Goal: Task Accomplishment & Management: Manage account settings

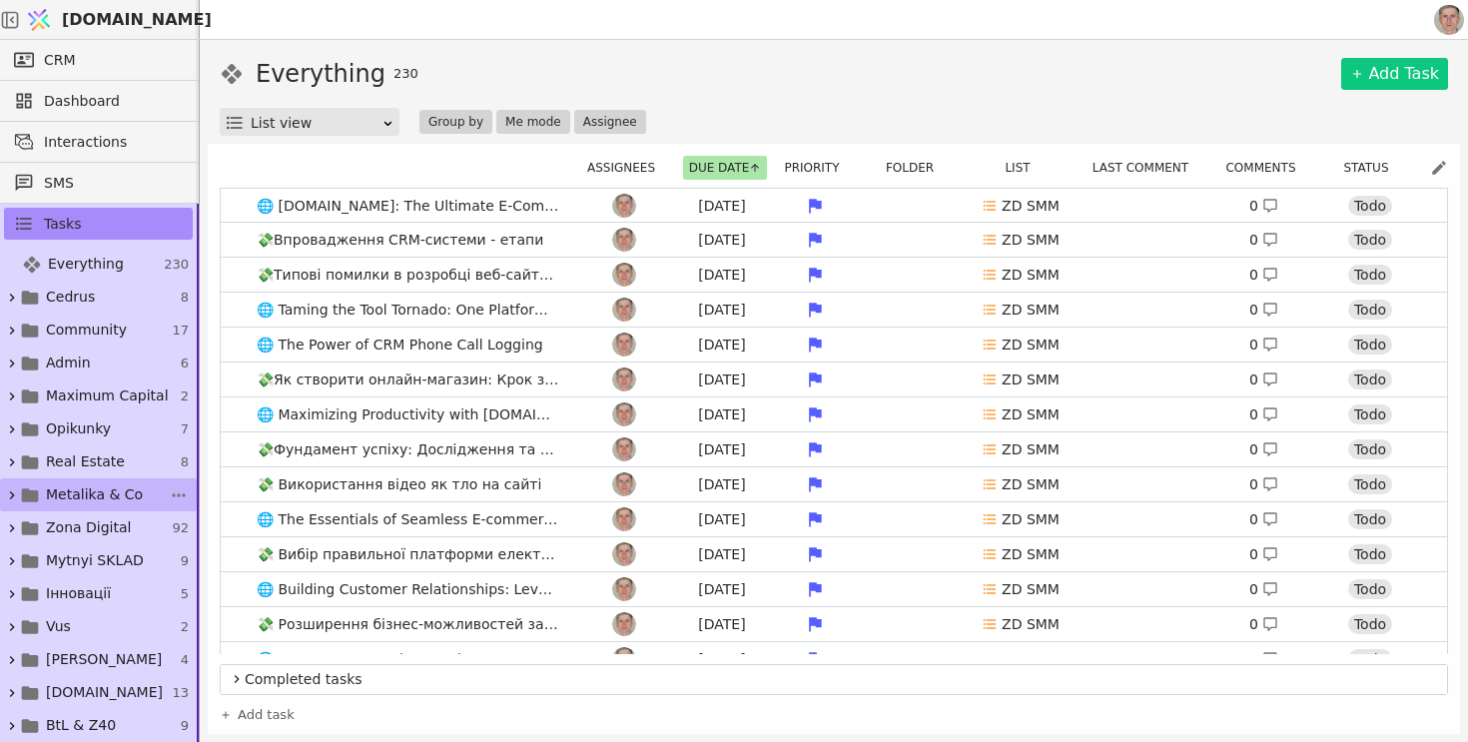
click at [112, 501] on span "Metalika & Co" at bounding box center [94, 494] width 97 height 21
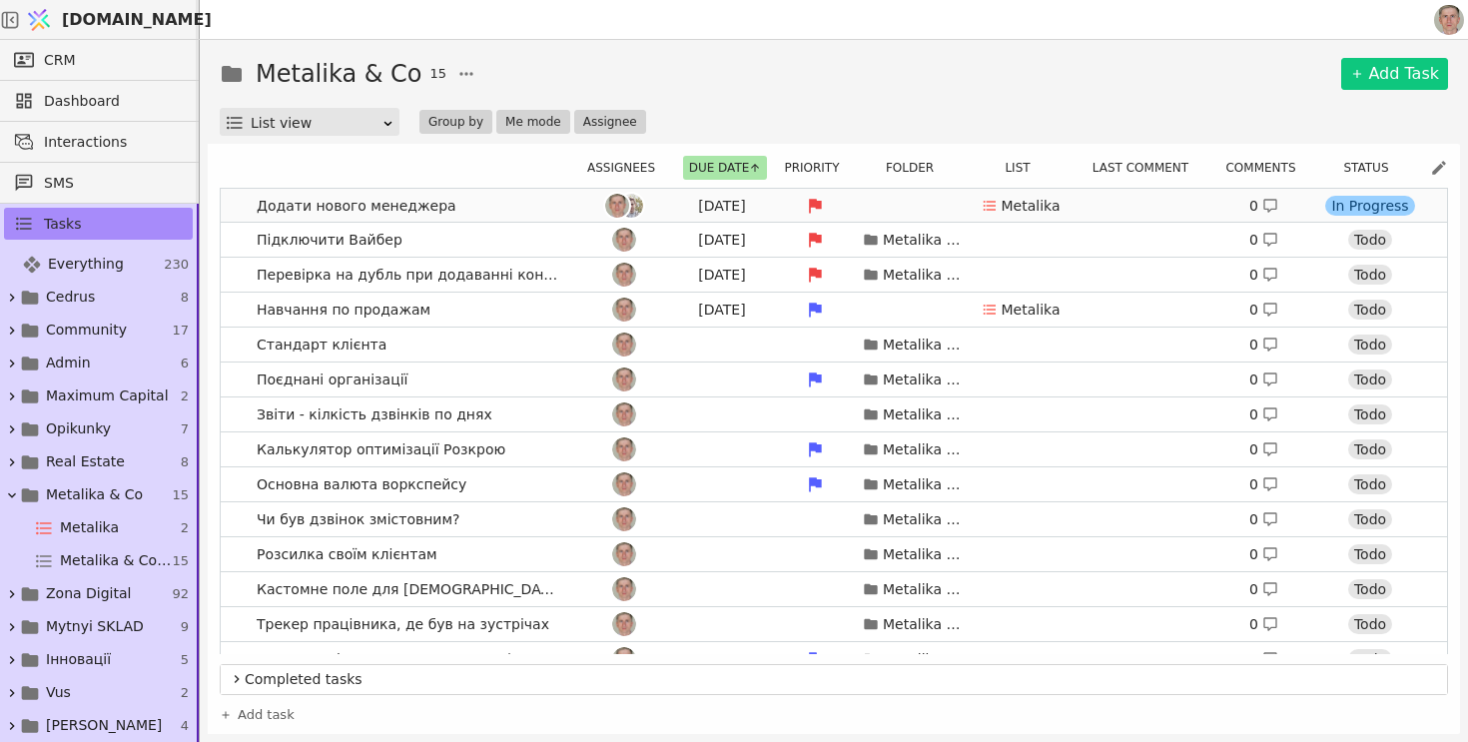
click at [521, 200] on link "Додати нового менеджера Aug 21 Metalika 0 In Progress" at bounding box center [834, 206] width 1227 height 34
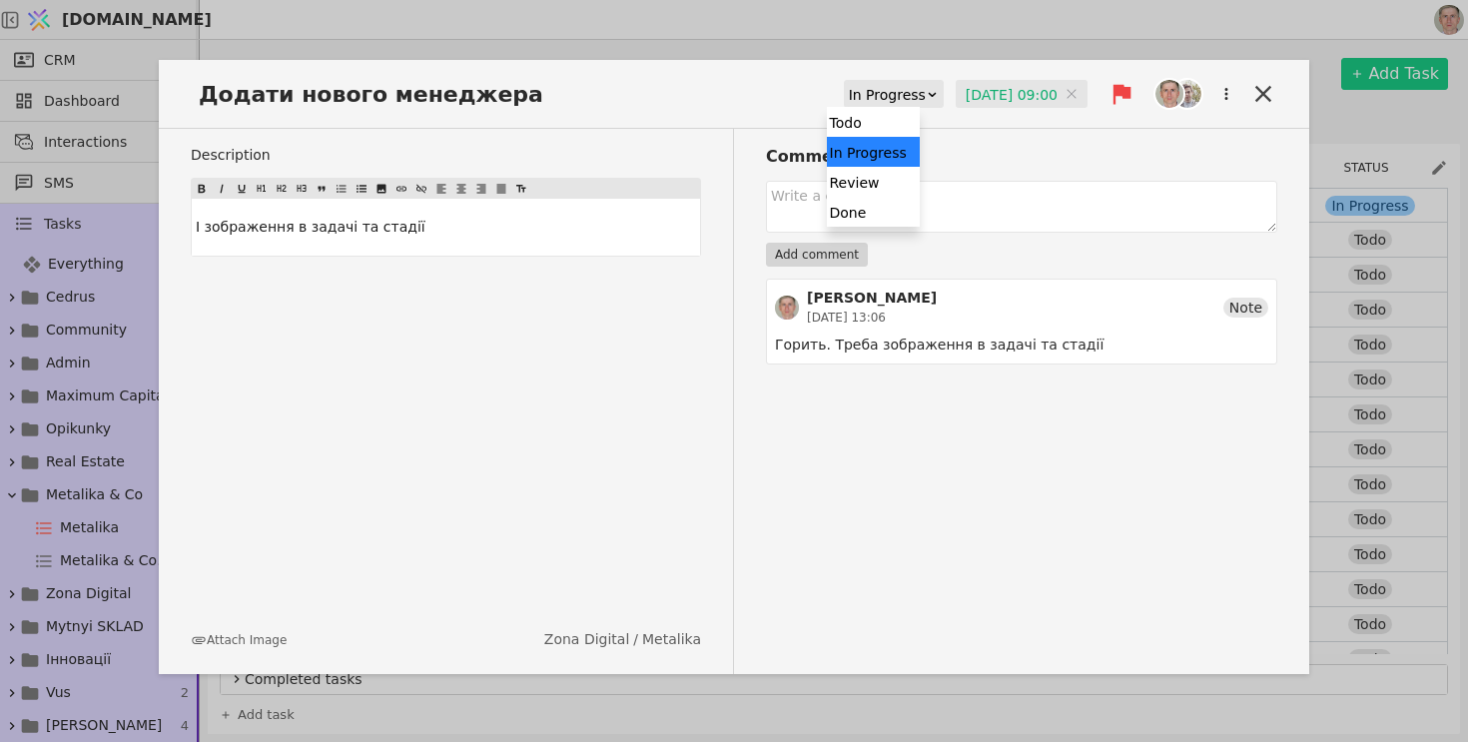
click at [859, 98] on div "In Progress" at bounding box center [887, 95] width 77 height 28
click at [965, 98] on input "21.08.2025 09:00" at bounding box center [1022, 95] width 132 height 30
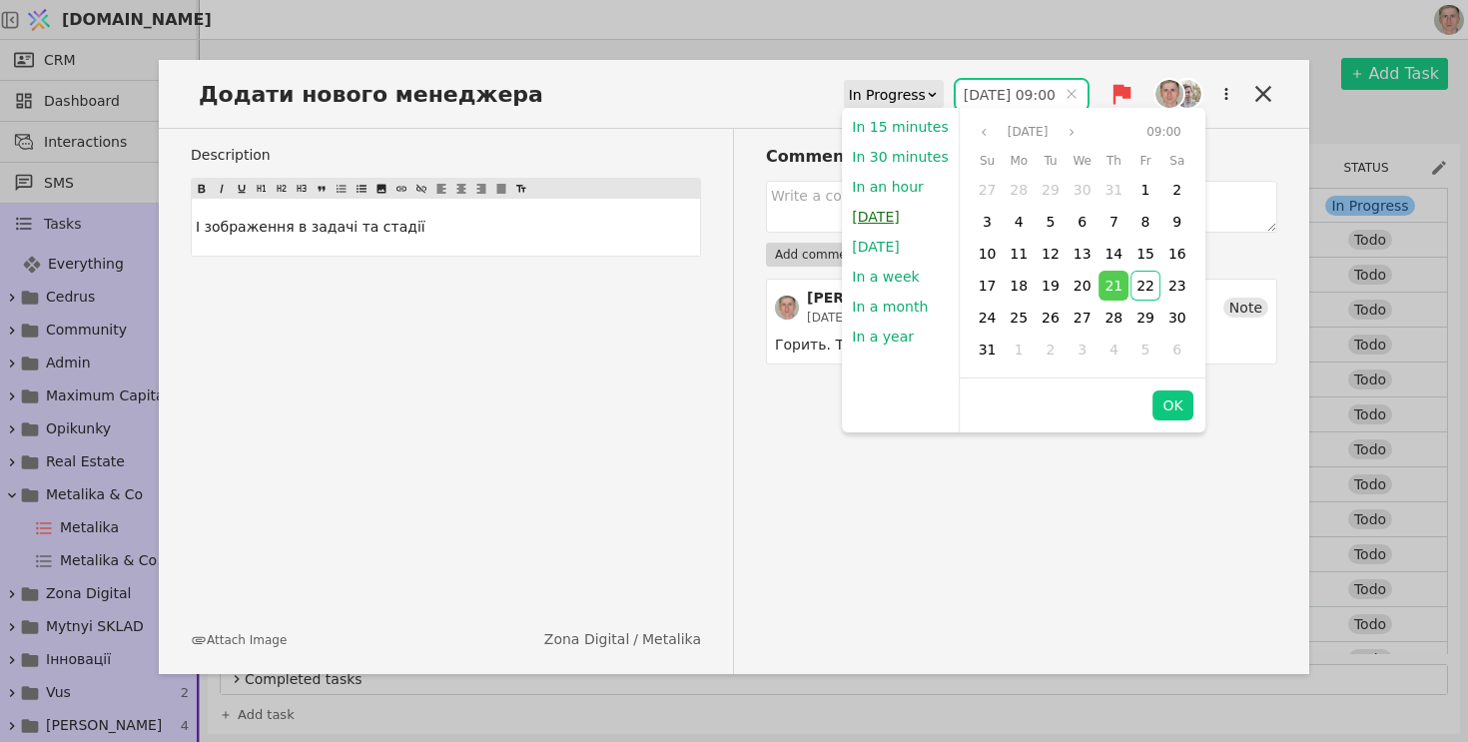
click at [881, 224] on button "Today" at bounding box center [875, 217] width 67 height 30
type input "22.08.2025 13:51"
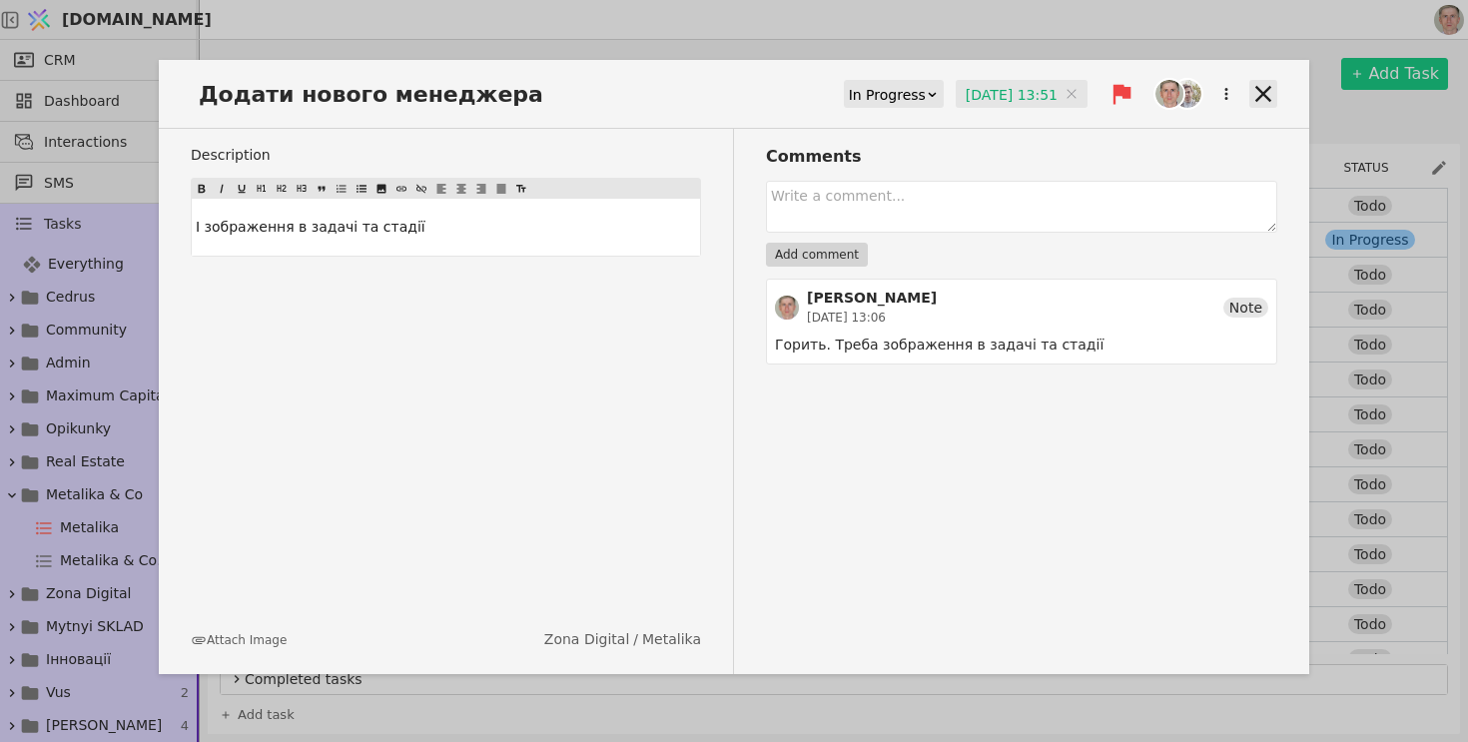
click at [1267, 88] on icon at bounding box center [1264, 94] width 28 height 28
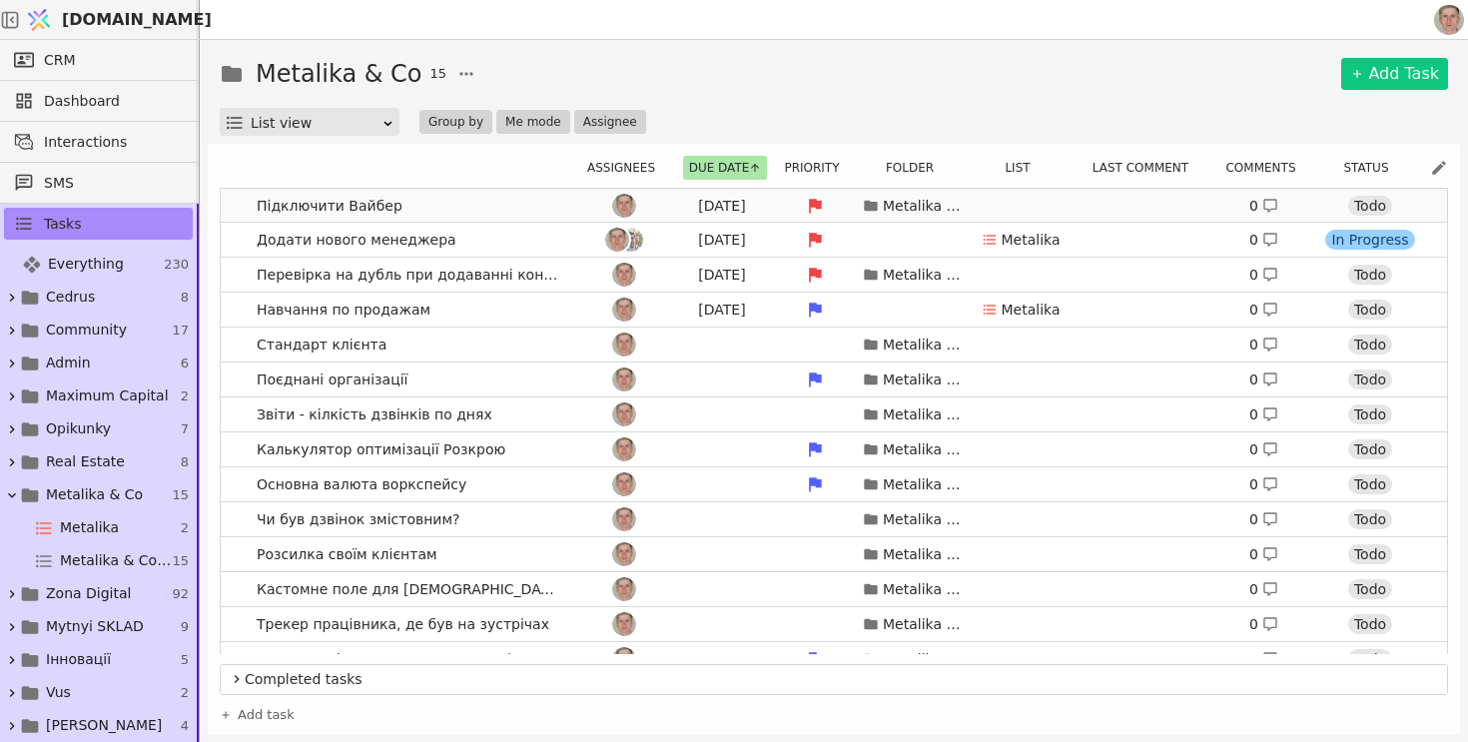
click at [451, 207] on link "Підключити Вайбер Aug 21 Metalika & Co 0 Todo" at bounding box center [834, 206] width 1227 height 34
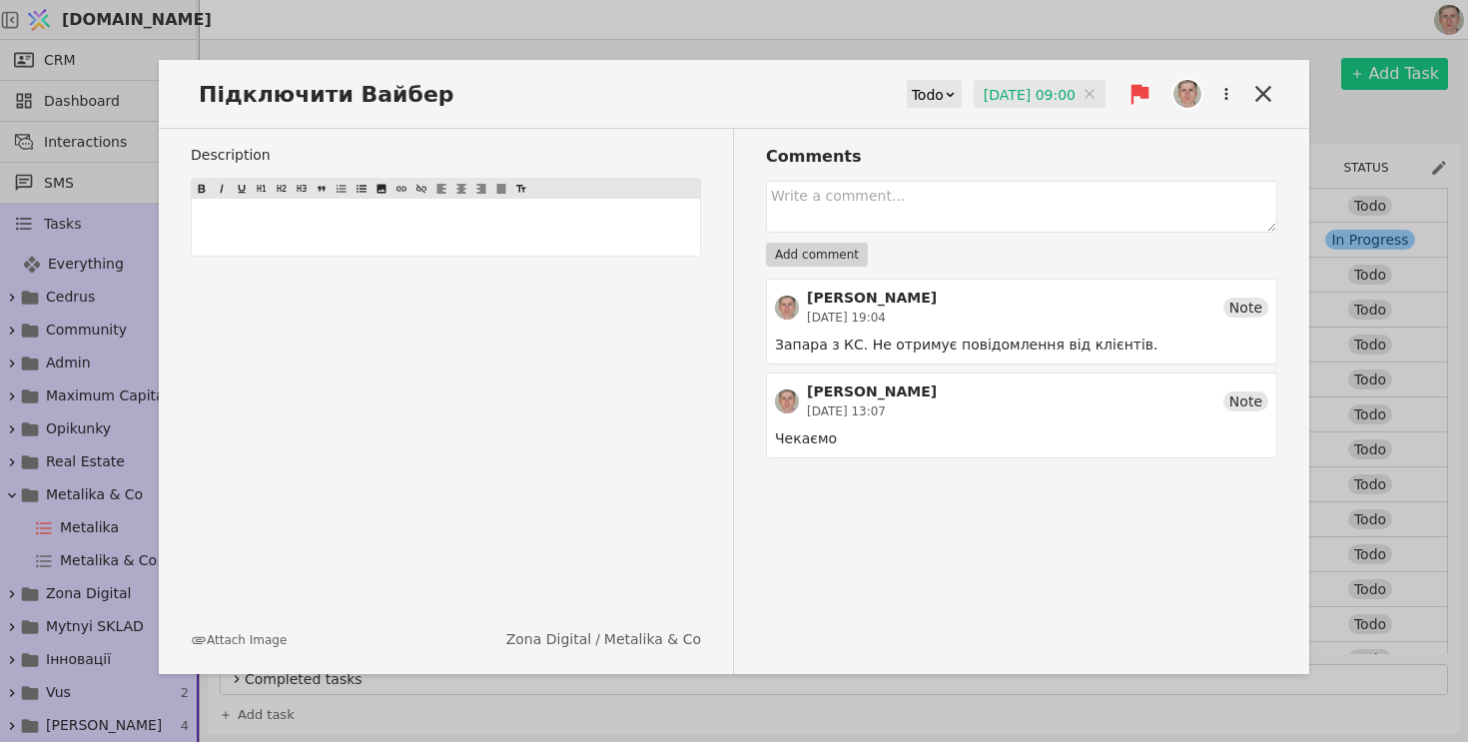
click at [984, 95] on input "21.08.2025 09:00" at bounding box center [1040, 95] width 132 height 30
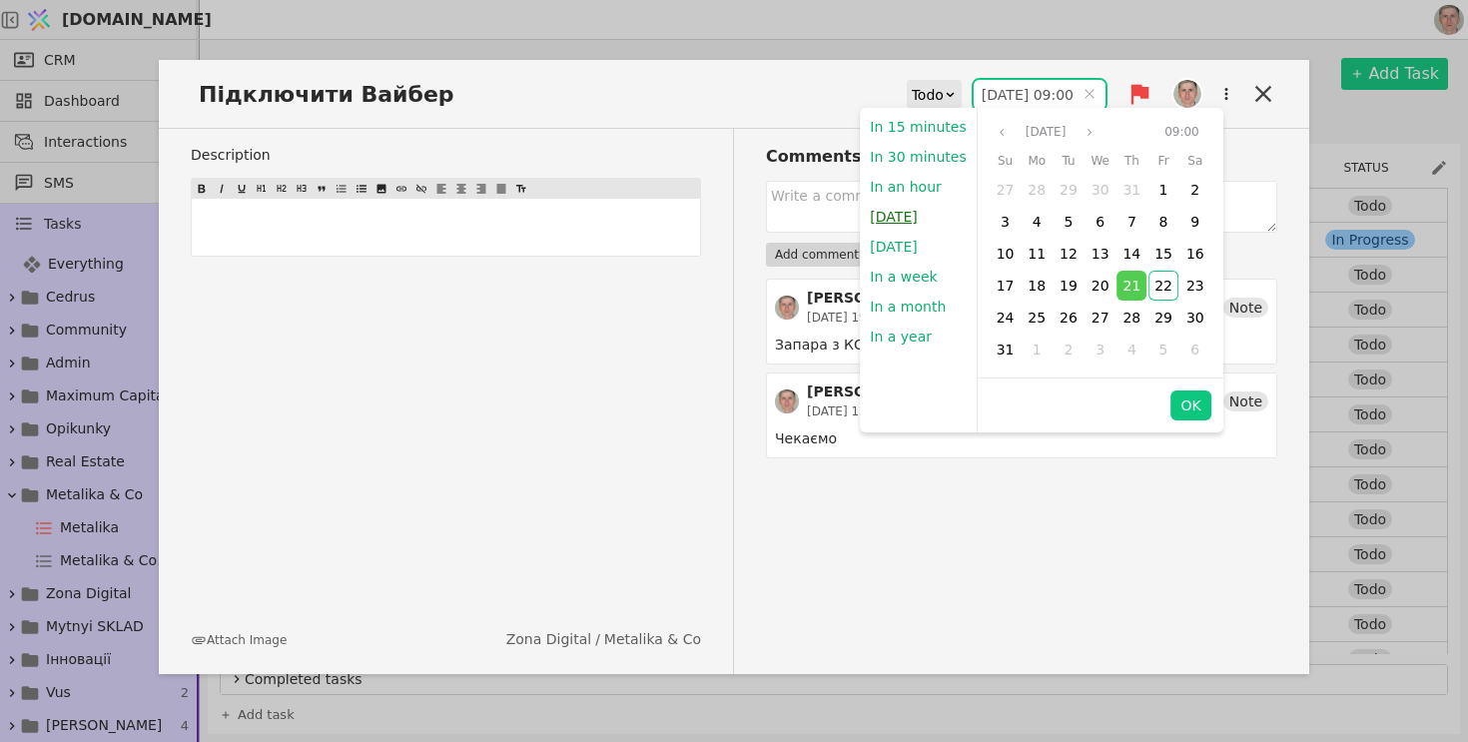
click at [898, 212] on button "Today" at bounding box center [893, 217] width 67 height 30
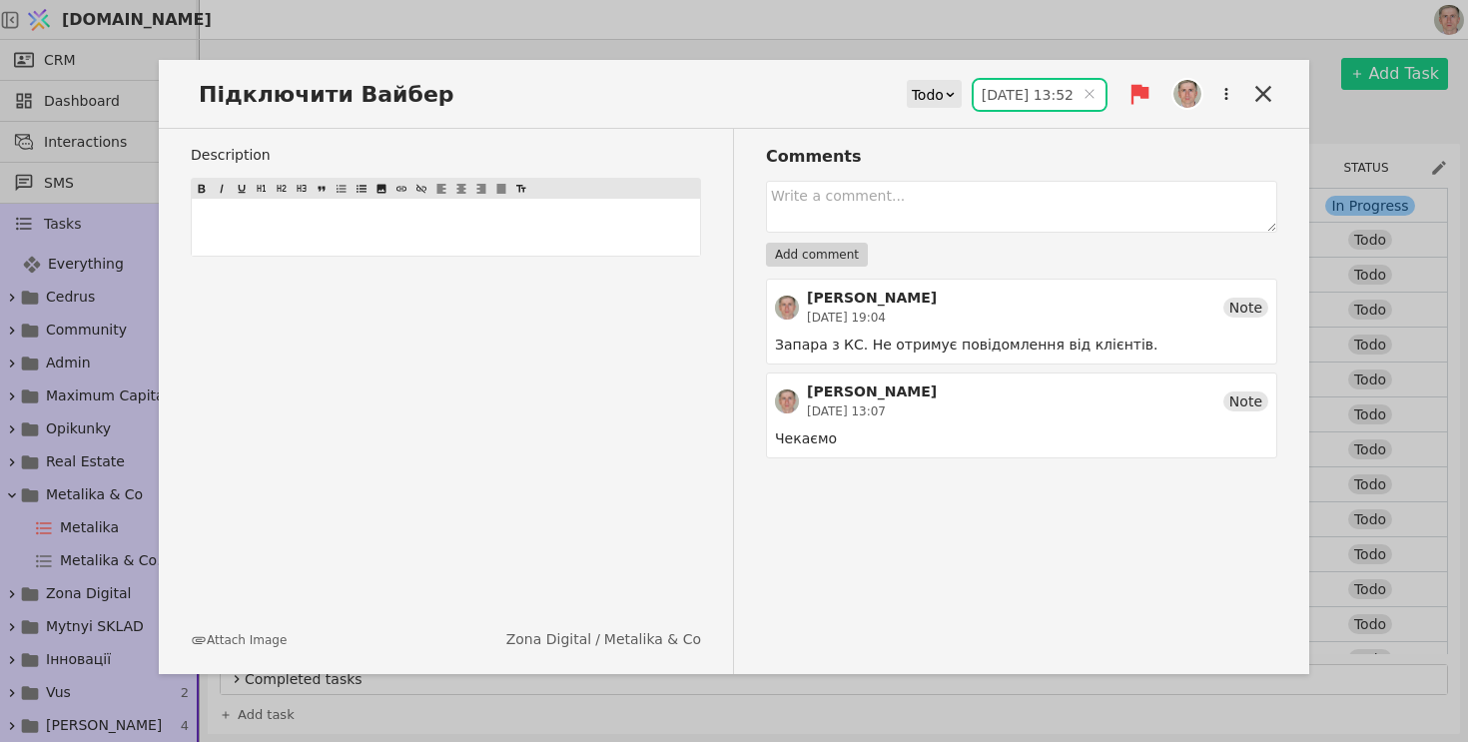
type input "22.08.2025 13:52"
click at [1182, 406] on div "Роман Svystun 19.07.2025 13:07 Note" at bounding box center [1021, 401] width 493 height 39
click at [1264, 94] on icon at bounding box center [1264, 94] width 16 height 16
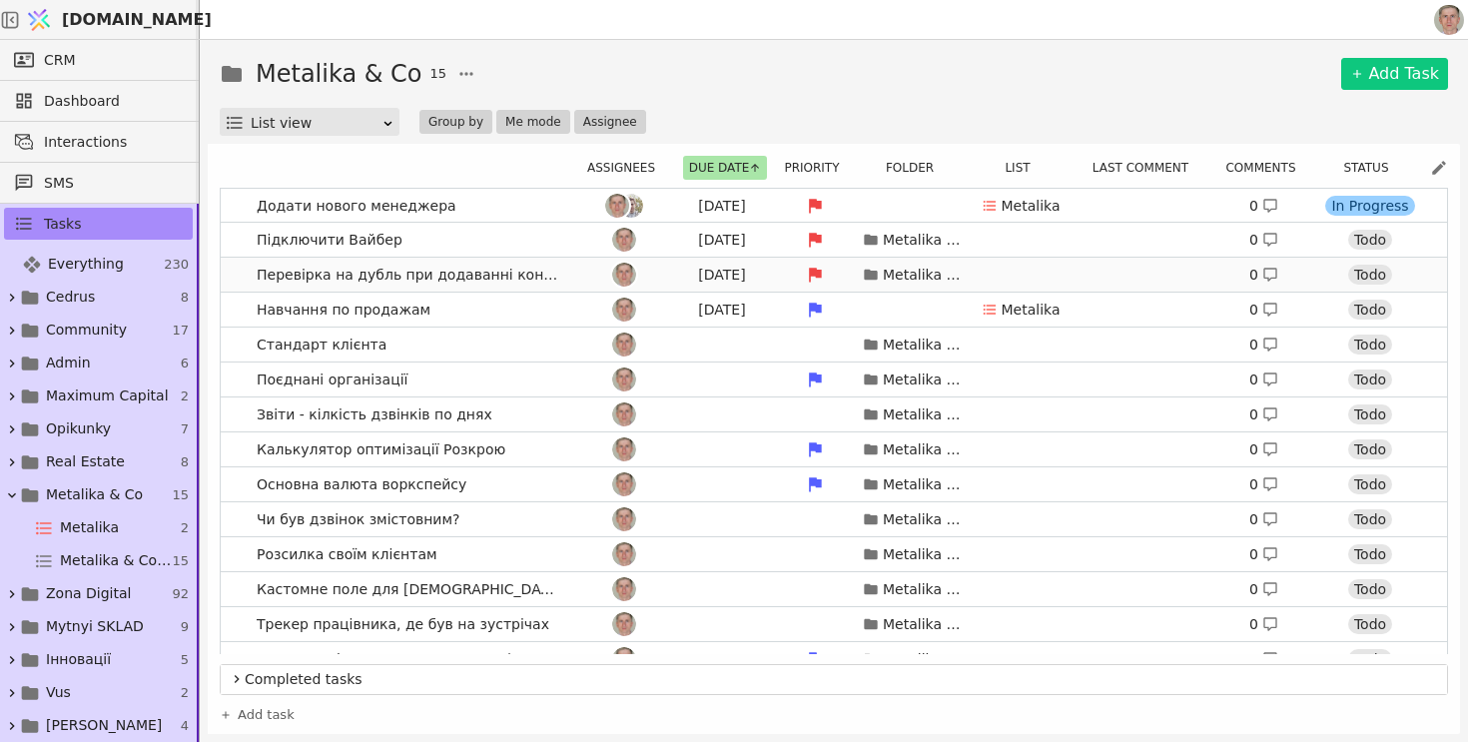
click at [572, 277] on link "Перевірка на дубль при додаванні контакту Aug 27 Metalika & Co 0 Todo" at bounding box center [834, 275] width 1227 height 34
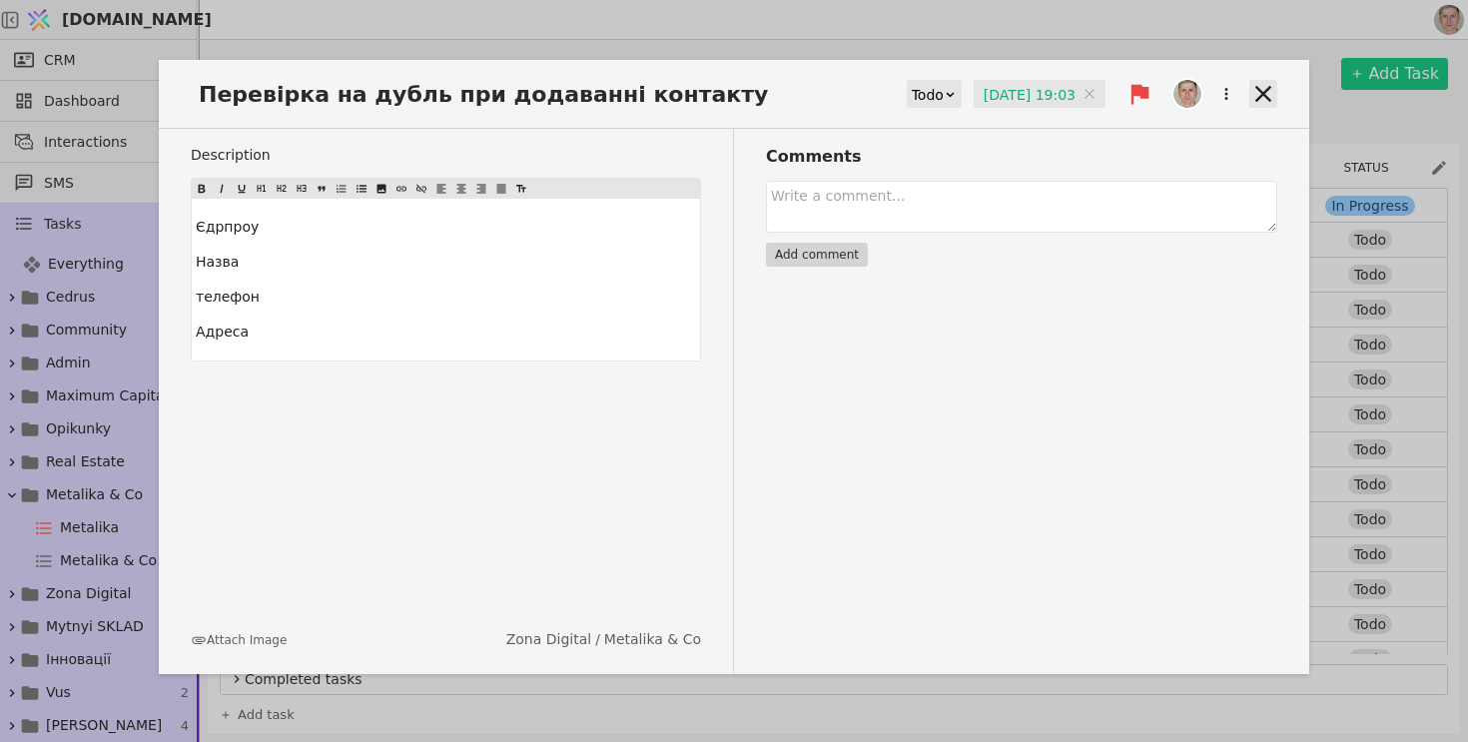
click at [1269, 86] on icon at bounding box center [1264, 94] width 16 height 16
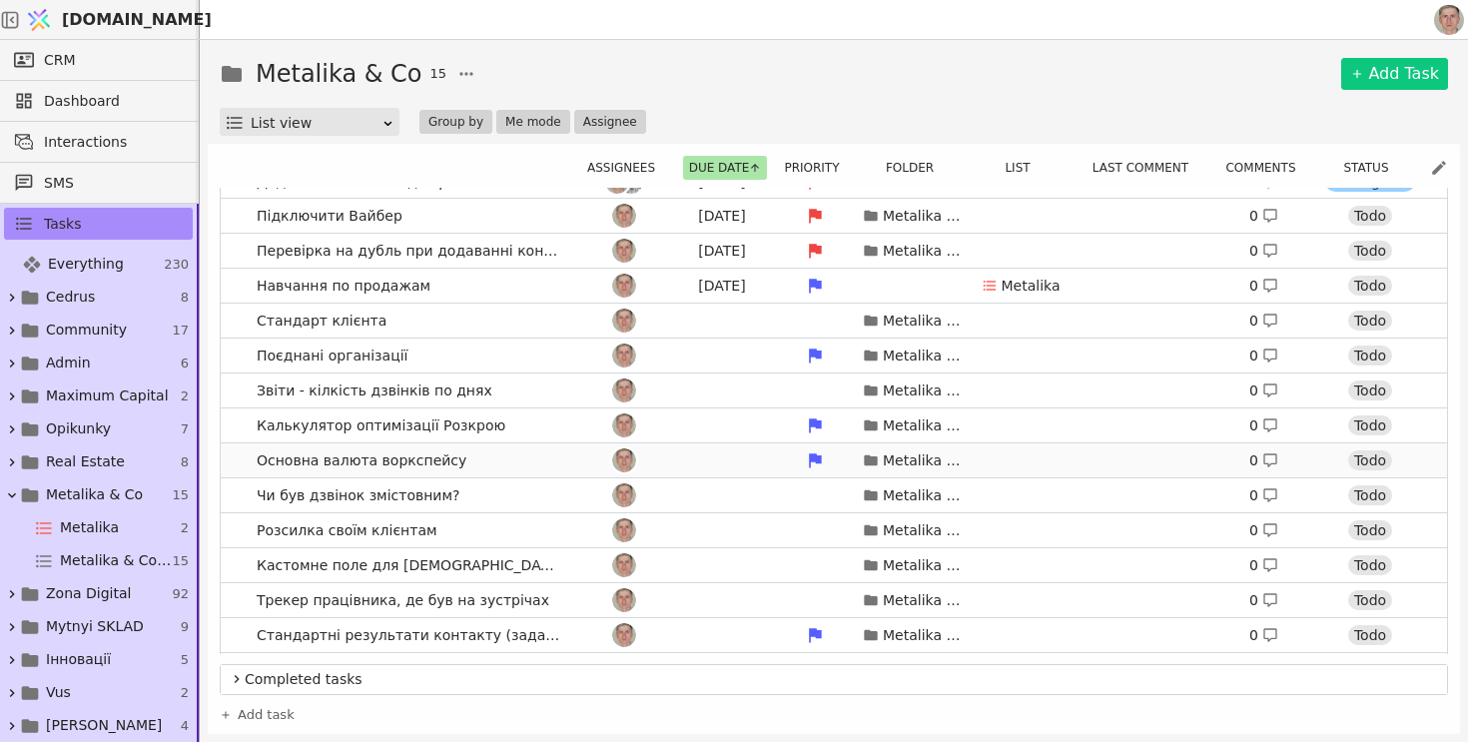
scroll to position [29, 0]
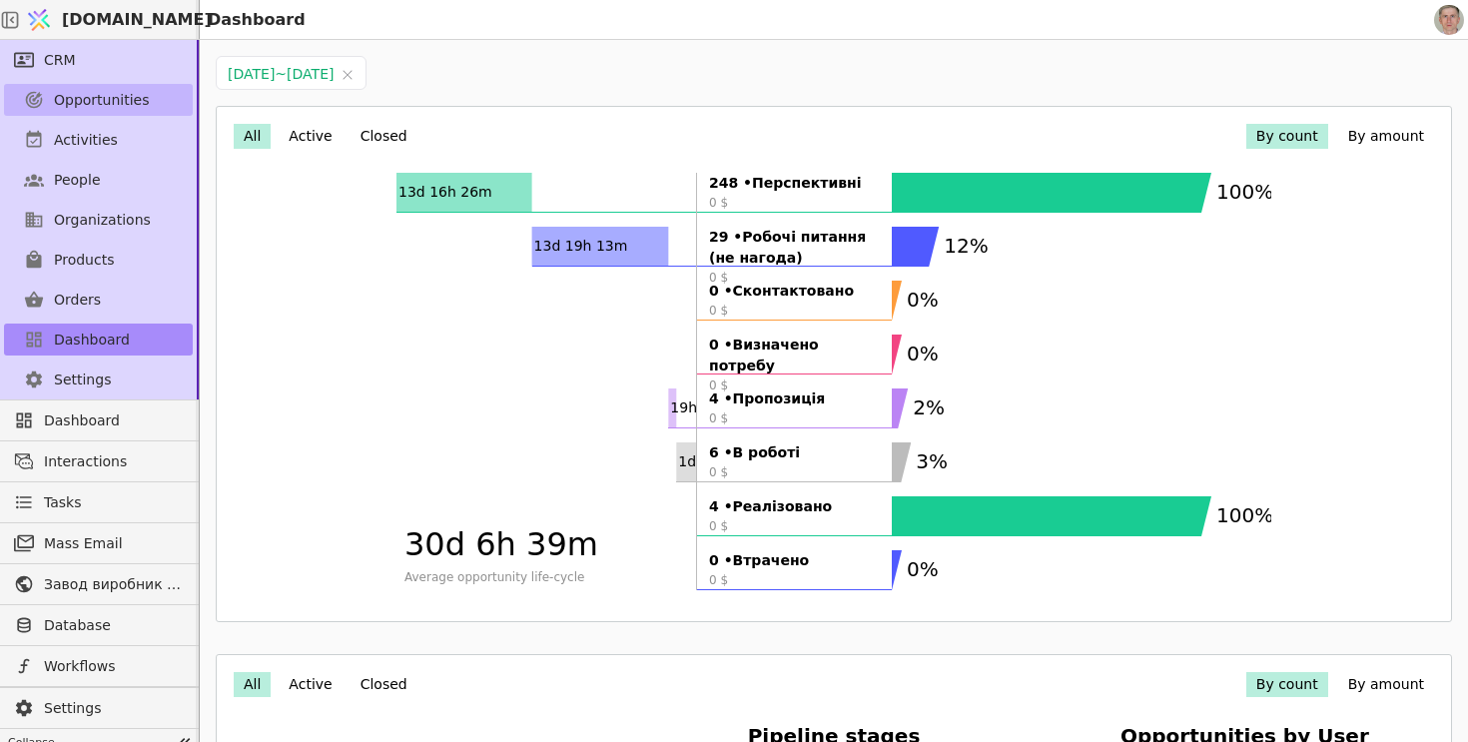
click at [116, 109] on span "Opportunities" at bounding box center [102, 100] width 96 height 21
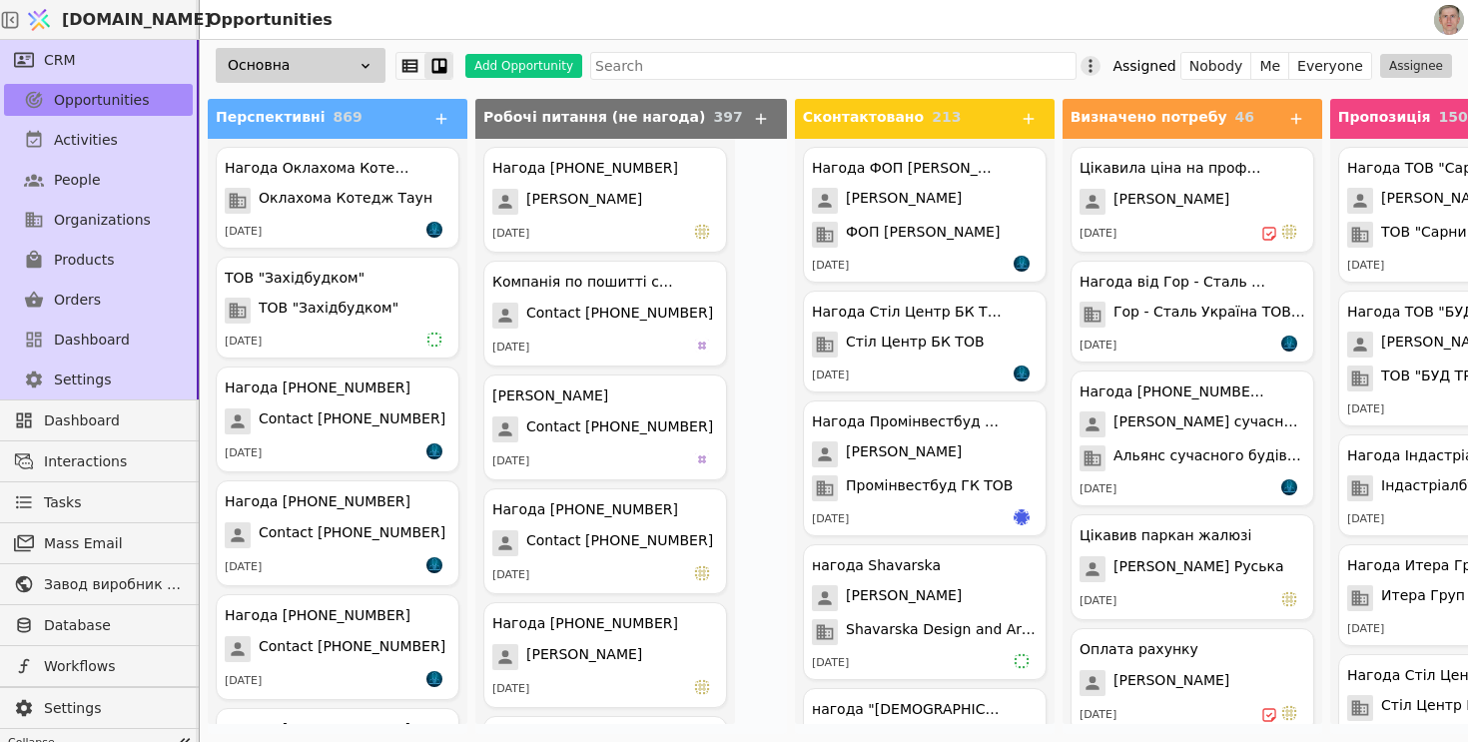
click at [1101, 65] on icon at bounding box center [1091, 66] width 20 height 20
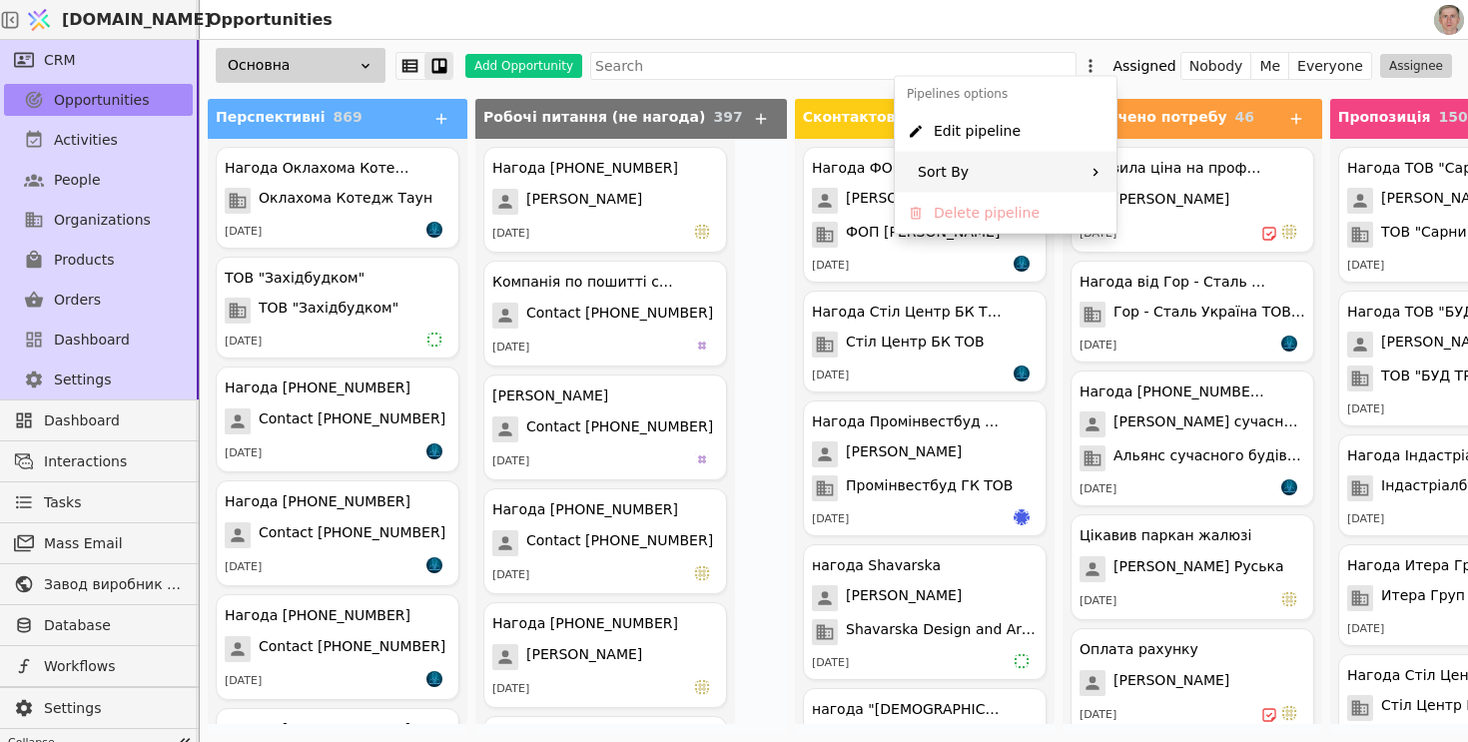
click at [1057, 162] on div "Sort By" at bounding box center [1006, 172] width 222 height 41
click at [1142, 176] on span "Creation time" at bounding box center [1151, 180] width 95 height 21
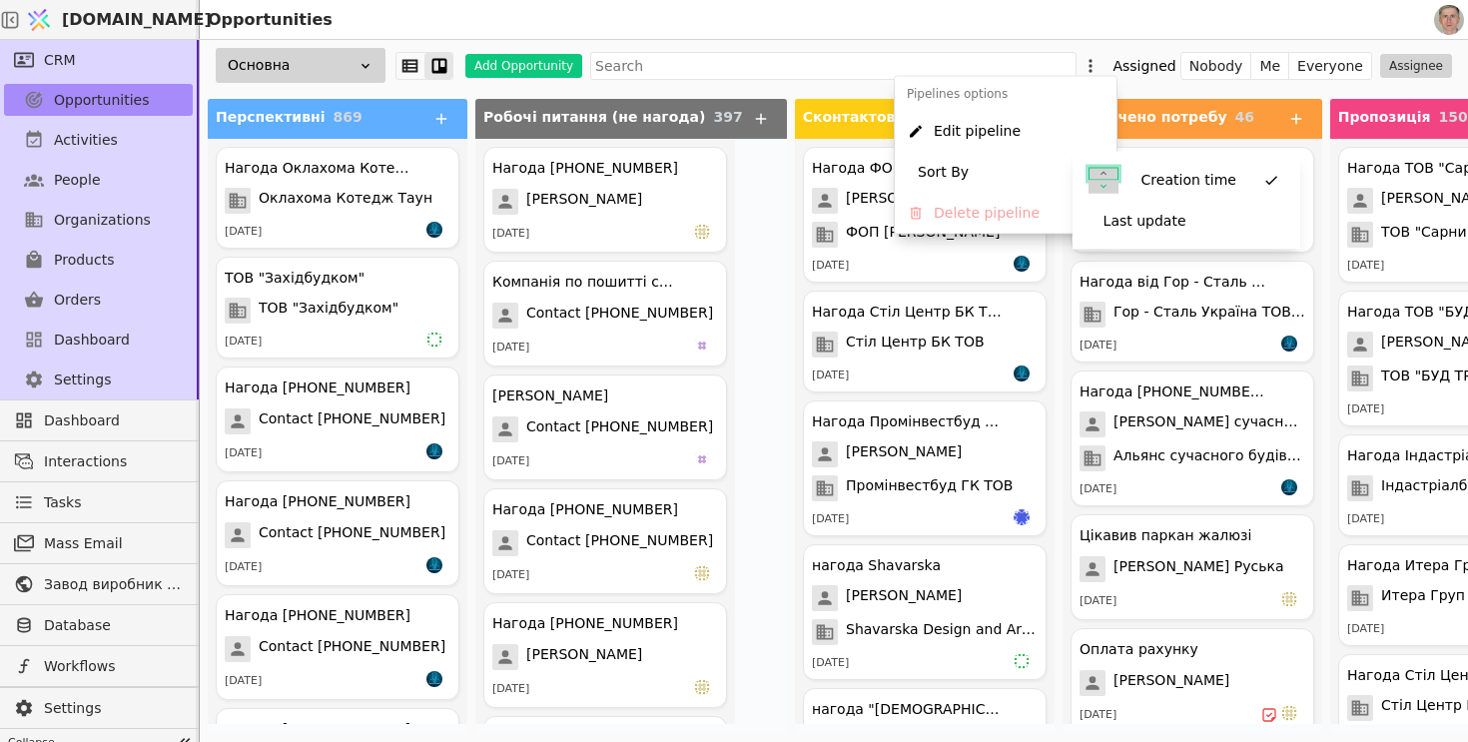
click at [1101, 172] on icon at bounding box center [1104, 174] width 12 height 12
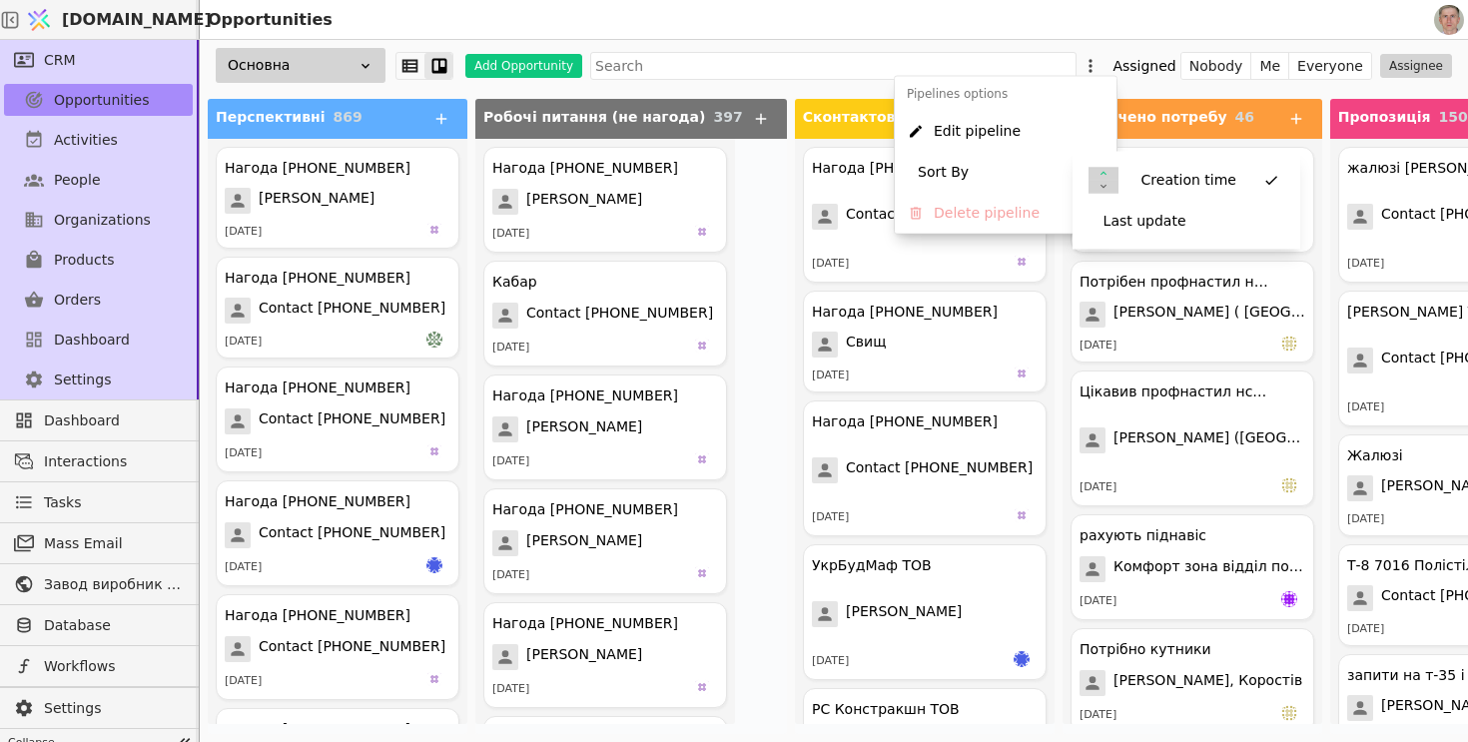
click at [906, 24] on div "Opportunities" at bounding box center [815, 19] width 1231 height 39
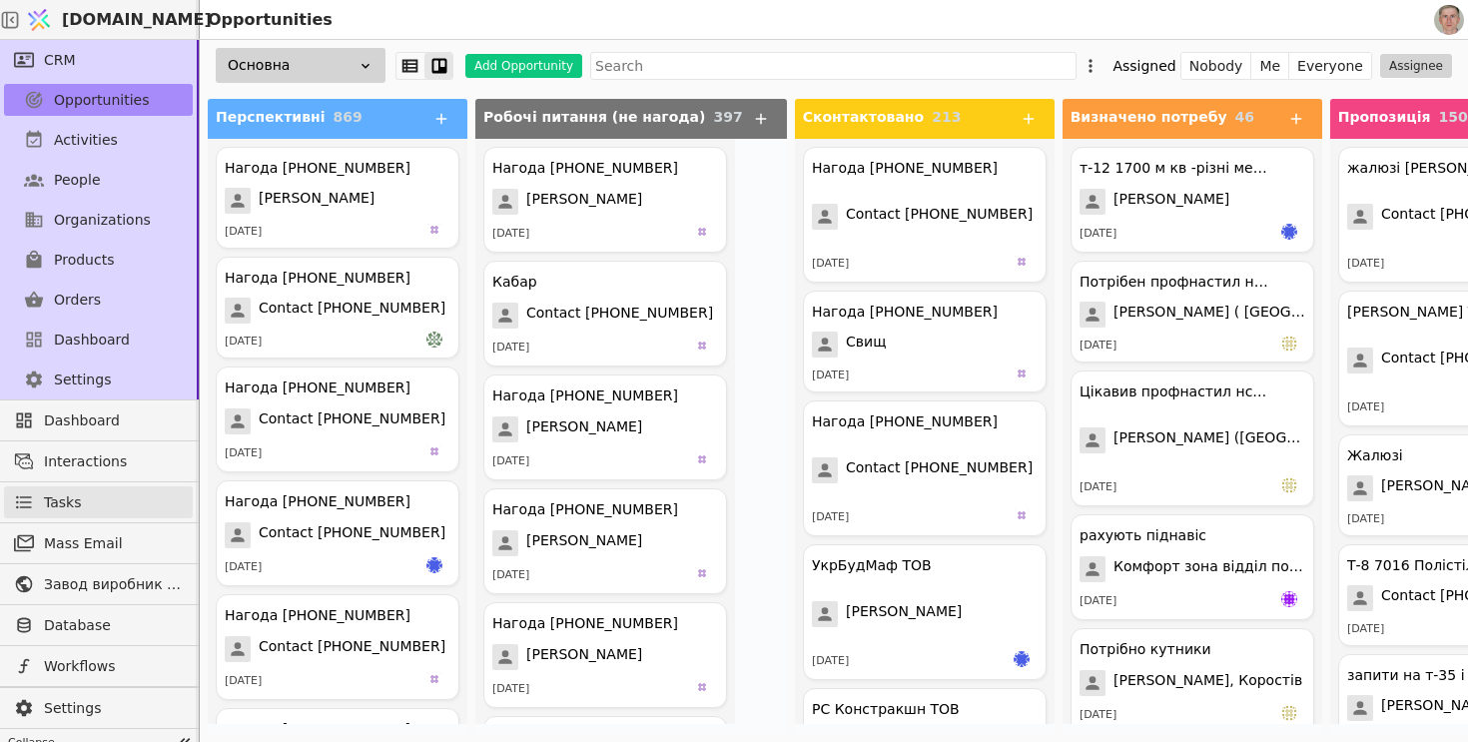
click at [109, 506] on link "Tasks" at bounding box center [98, 502] width 189 height 32
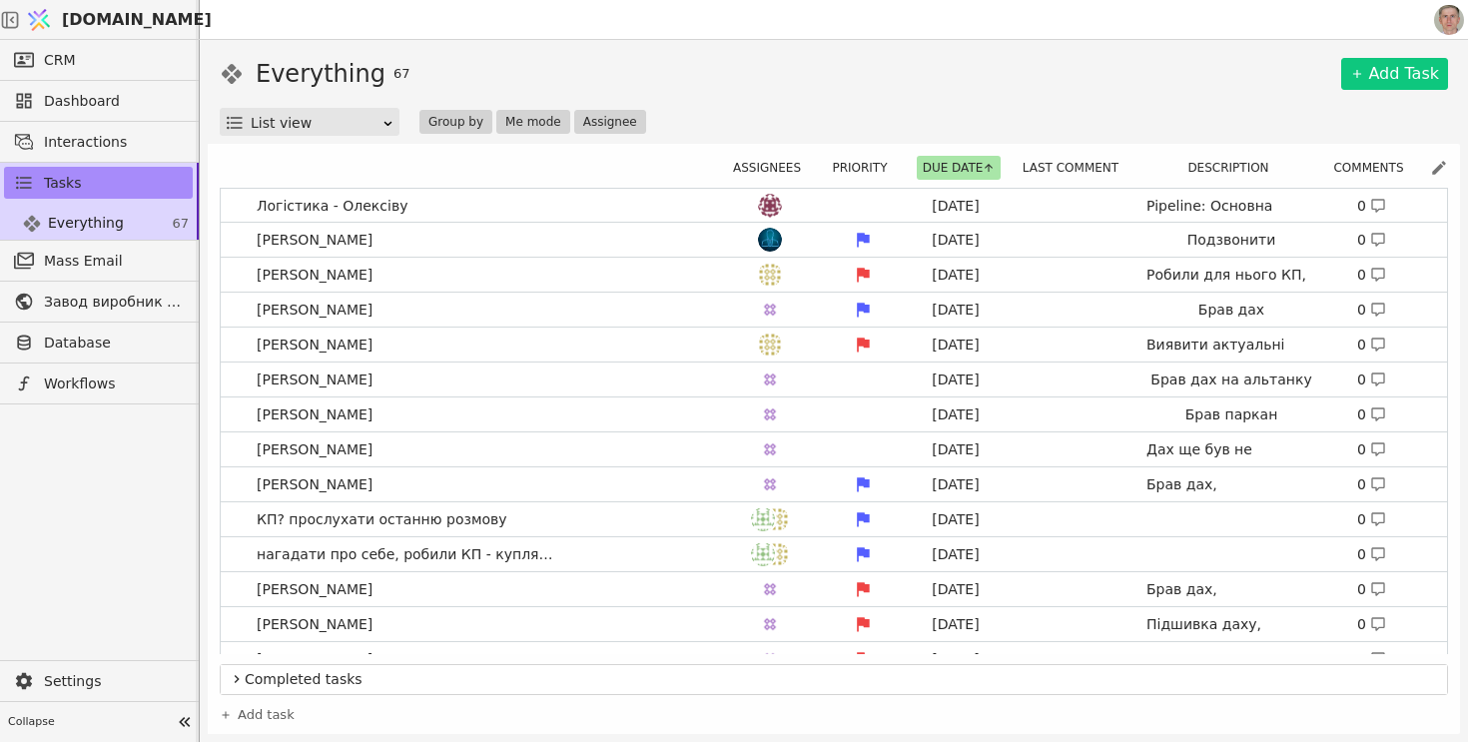
click at [1446, 25] on img at bounding box center [1449, 20] width 30 height 30
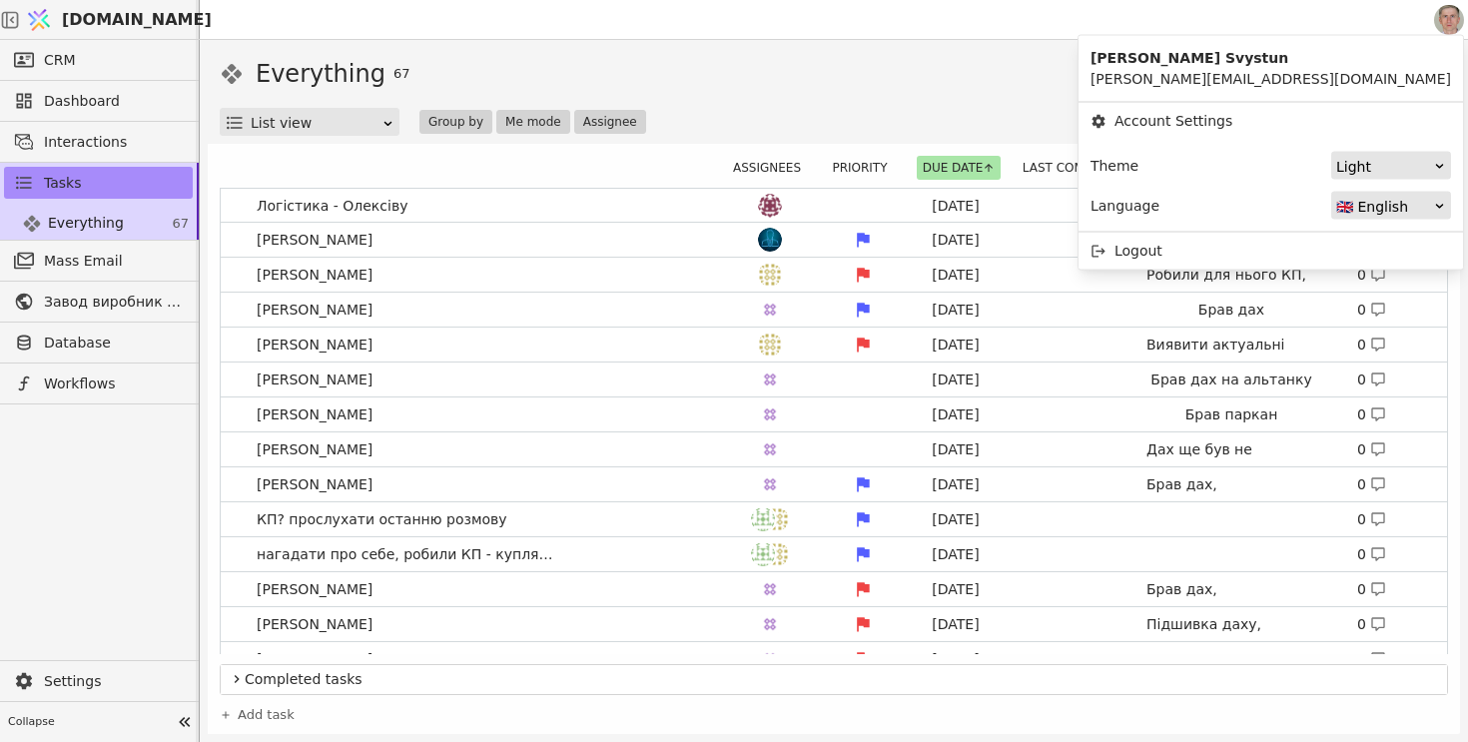
click at [1368, 200] on div "🇬🇧 English" at bounding box center [1385, 207] width 97 height 28
click at [1369, 237] on div "🇺🇦 Ukrainian" at bounding box center [1392, 234] width 118 height 30
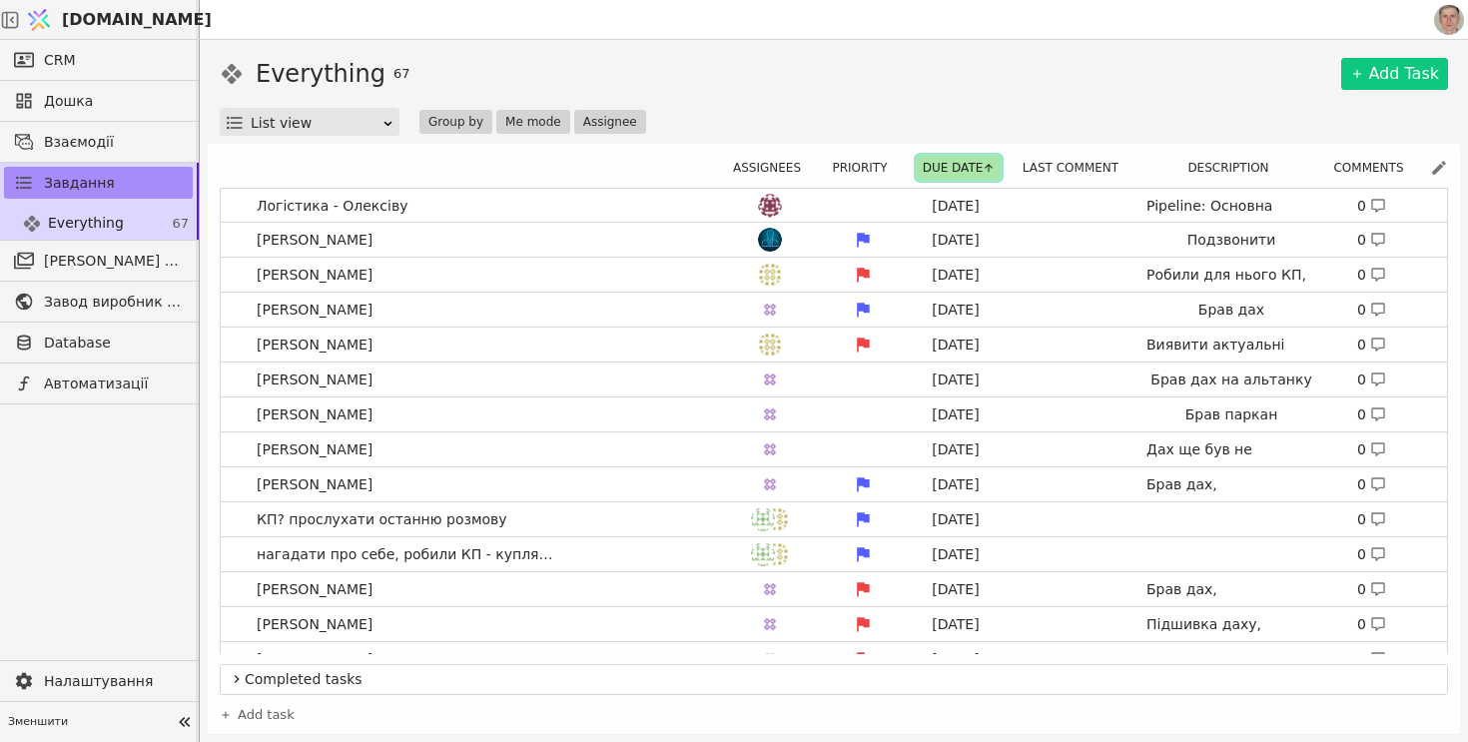
click at [973, 174] on button "Due date" at bounding box center [959, 168] width 85 height 24
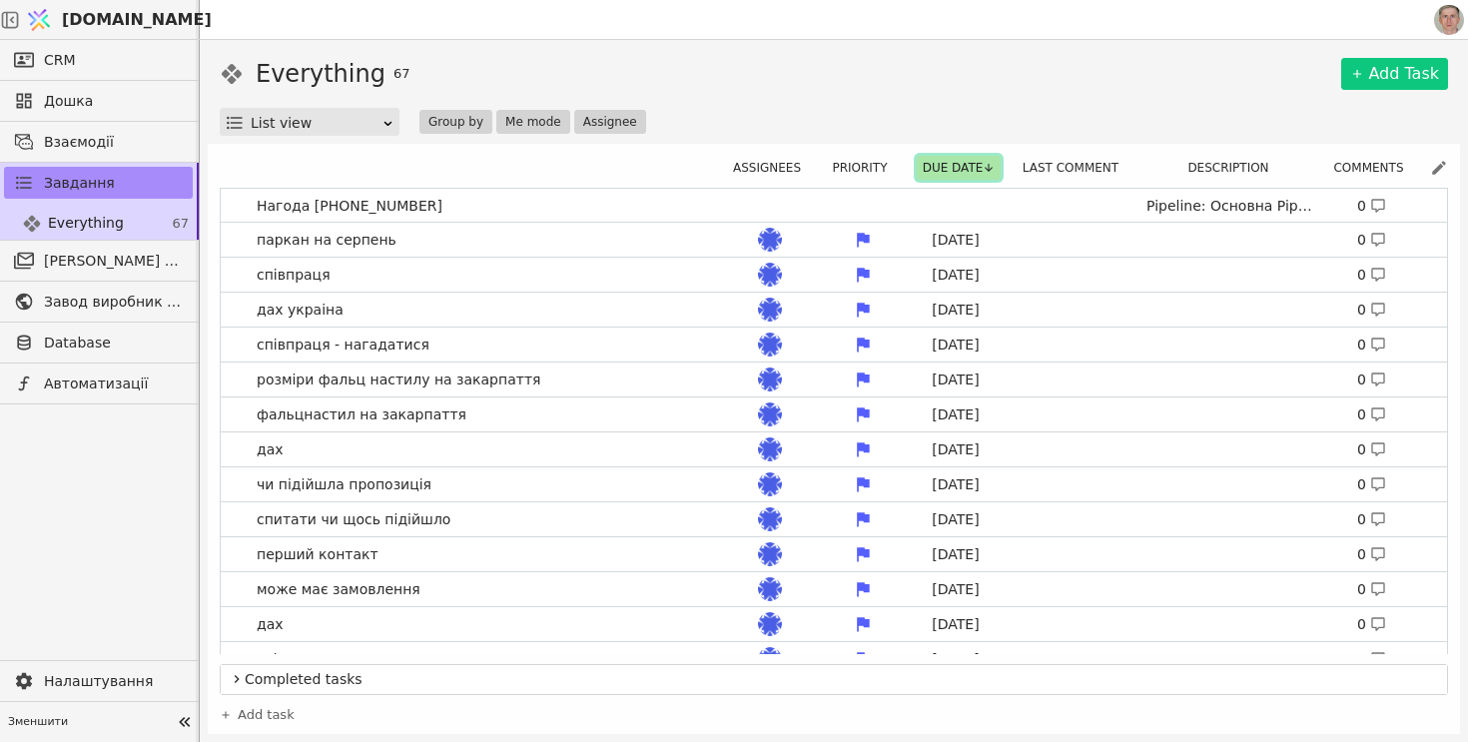
click at [973, 174] on button "Due date" at bounding box center [959, 168] width 85 height 24
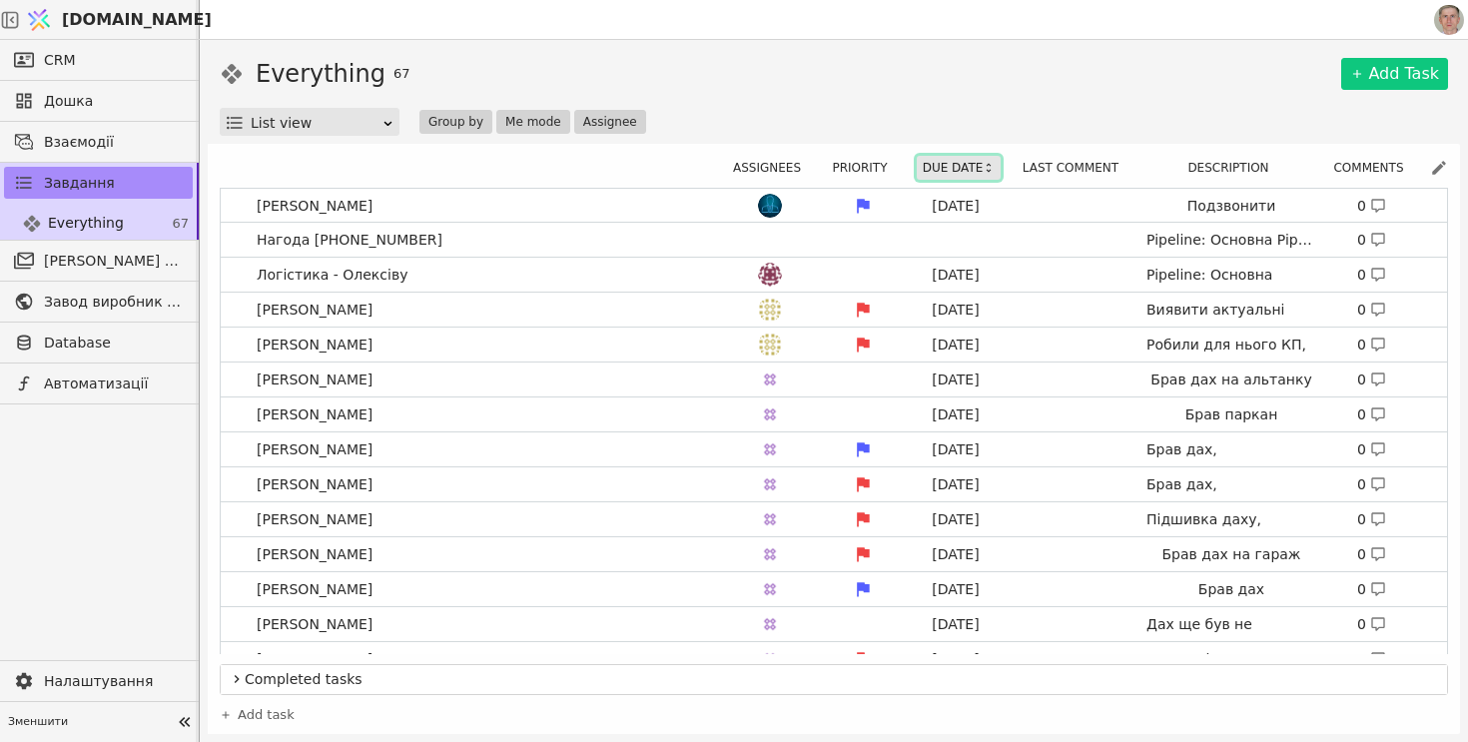
click at [973, 174] on button "Due date" at bounding box center [959, 168] width 85 height 24
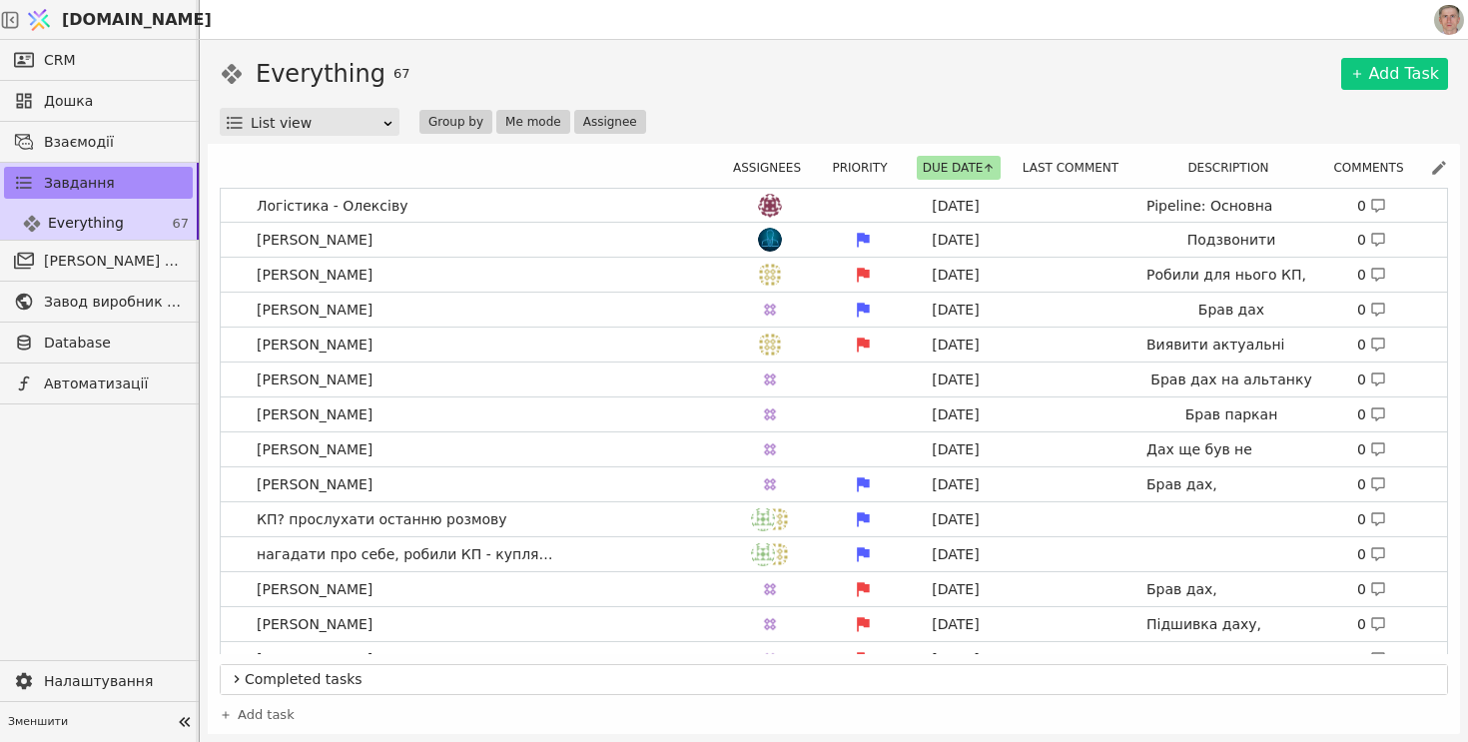
click at [961, 83] on div "Everything 67 Add Task" at bounding box center [834, 74] width 1229 height 36
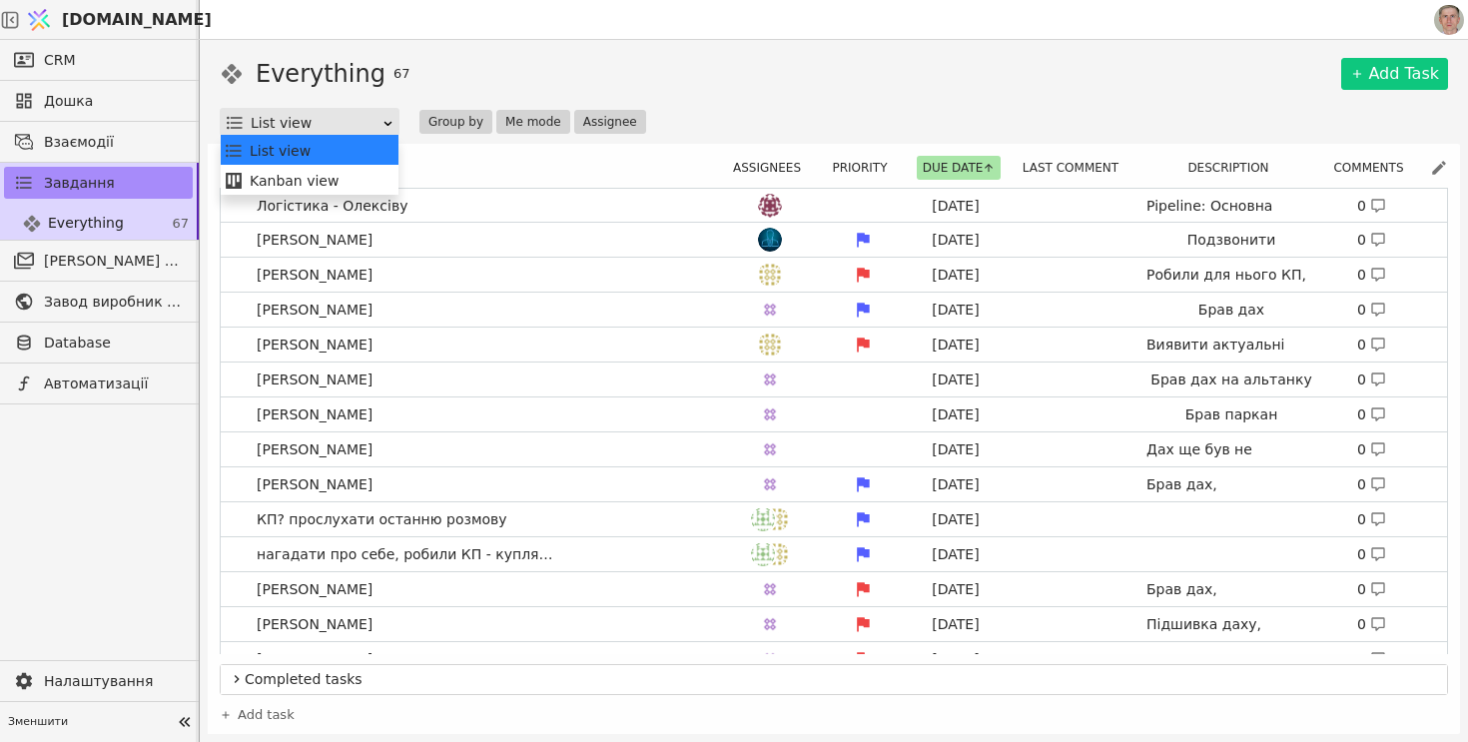
click at [352, 126] on div "List view" at bounding box center [316, 123] width 131 height 28
click at [341, 189] on div "Kanban view" at bounding box center [310, 181] width 172 height 30
